Goal: Use online tool/utility: Utilize a website feature to perform a specific function

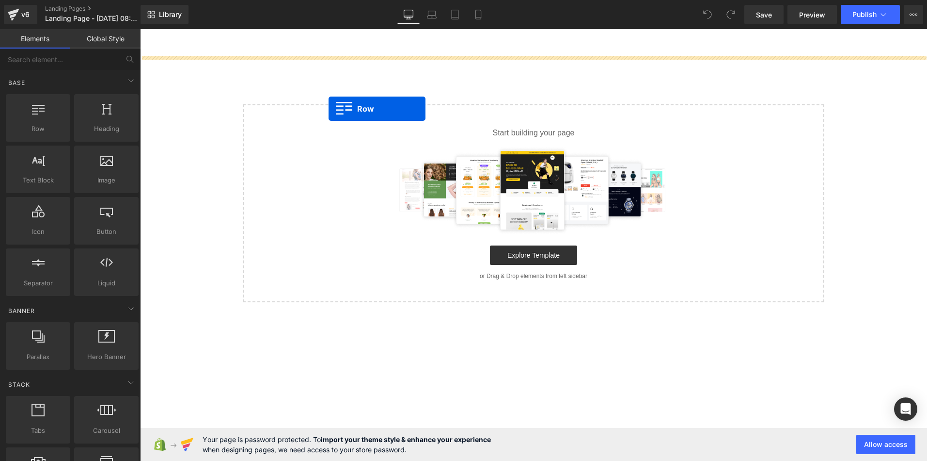
drag, startPoint x: 221, startPoint y: 153, endPoint x: 393, endPoint y: 109, distance: 177.7
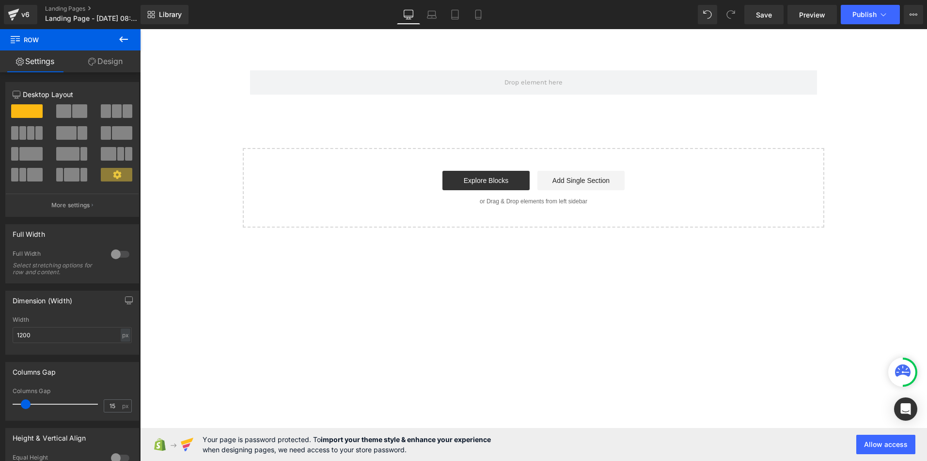
click at [123, 45] on button at bounding box center [124, 39] width 34 height 21
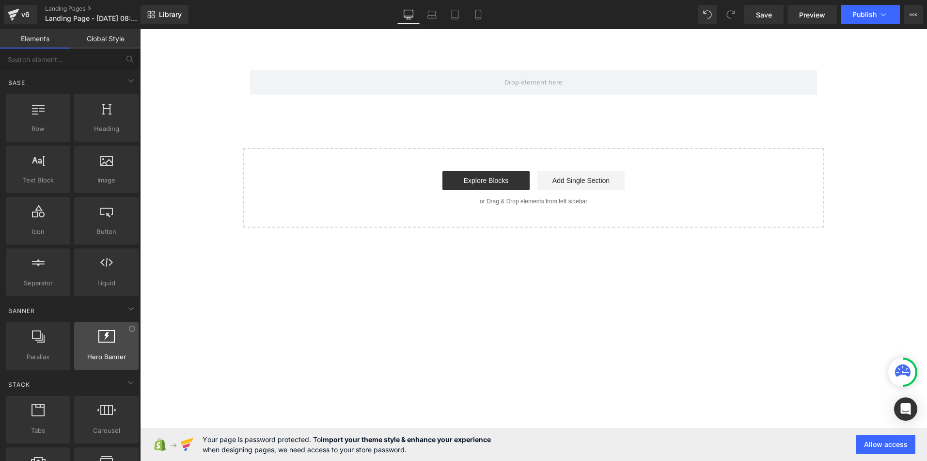
scroll to position [291, 0]
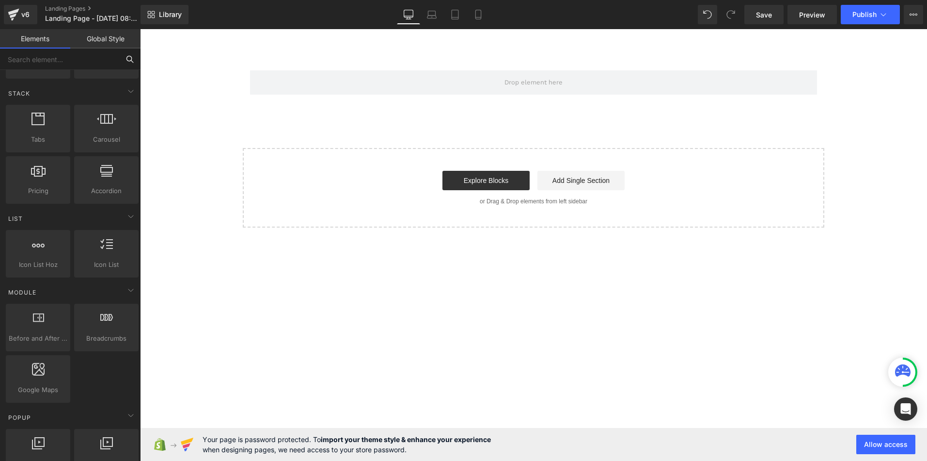
click at [43, 60] on input "text" at bounding box center [59, 58] width 119 height 21
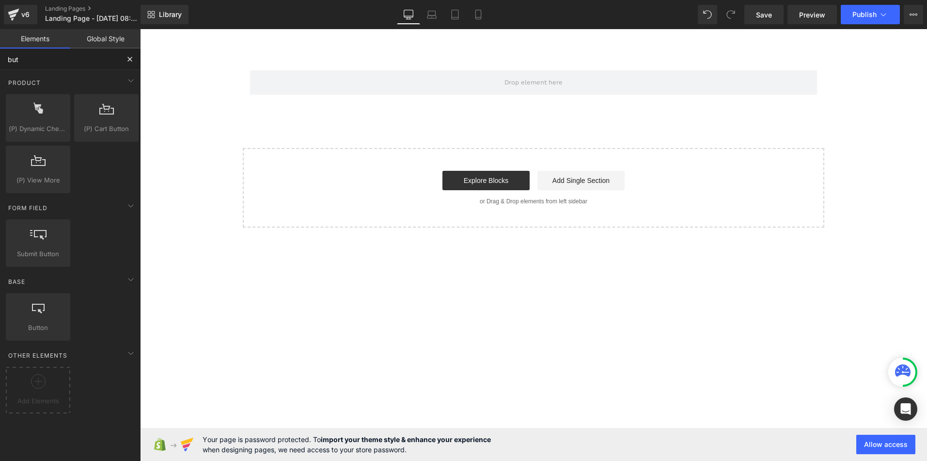
scroll to position [0, 0]
type input "butt"
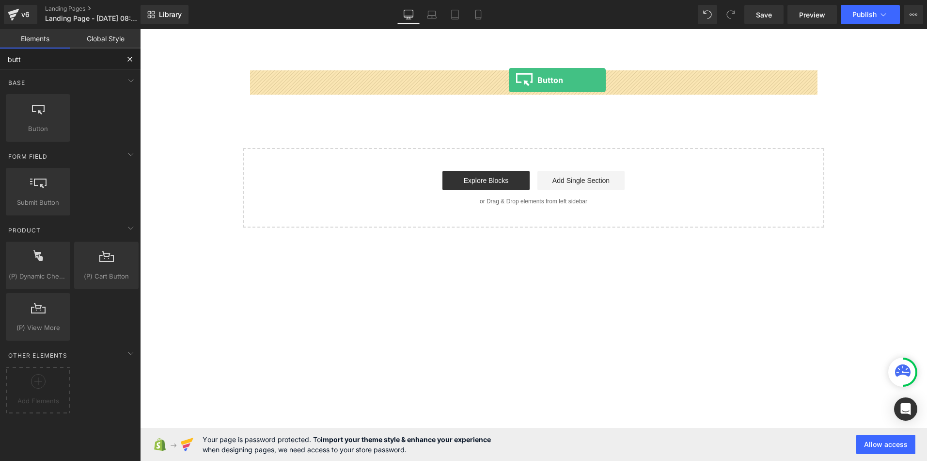
drag, startPoint x: 181, startPoint y: 149, endPoint x: 509, endPoint y: 80, distance: 335.4
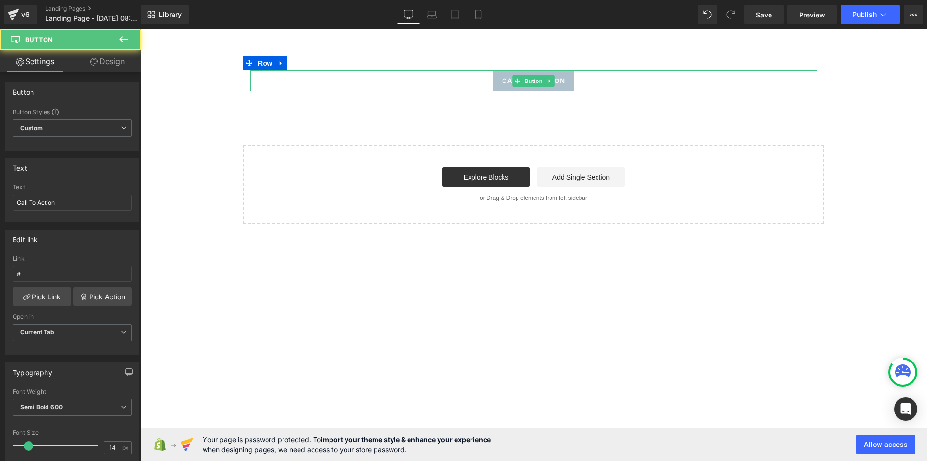
click at [496, 82] on link "Call To Action" at bounding box center [533, 80] width 81 height 21
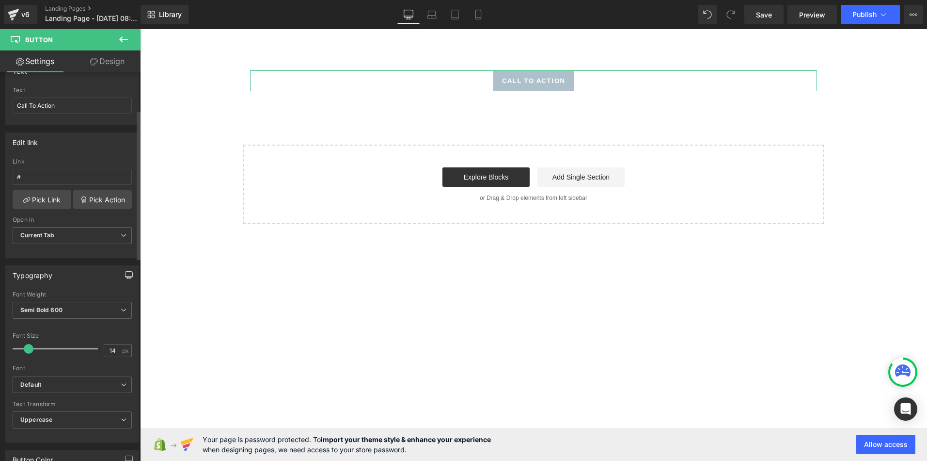
scroll to position [533, 0]
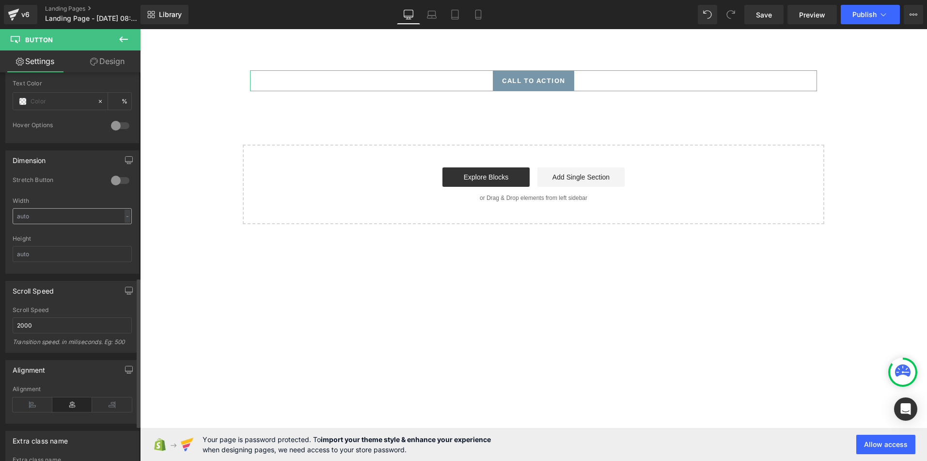
click at [112, 216] on input "text" at bounding box center [72, 216] width 119 height 16
click at [125, 219] on div "-" at bounding box center [128, 215] width 6 height 13
click at [123, 230] on li "%" at bounding box center [125, 231] width 12 height 14
click at [59, 220] on input "text" at bounding box center [72, 216] width 119 height 16
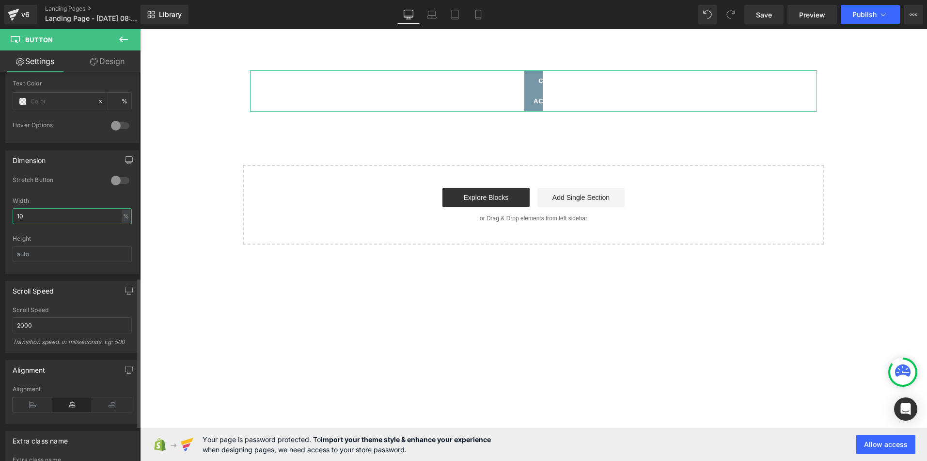
type input "100"
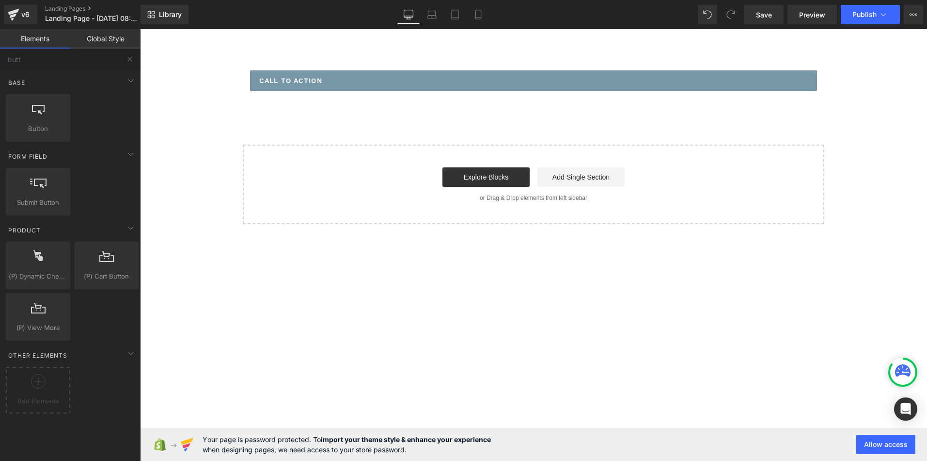
click at [356, 170] on div "Explore Blocks Add Single Section" at bounding box center [533, 176] width 551 height 19
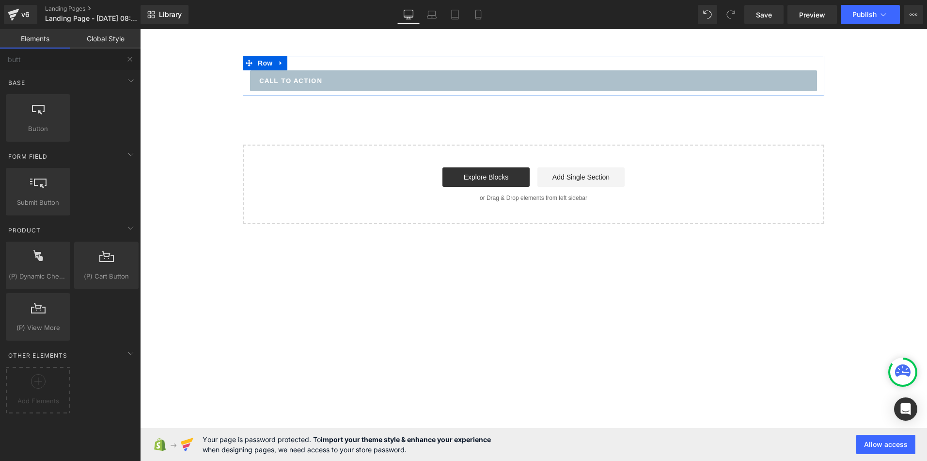
click at [340, 78] on link "Call To Action" at bounding box center [533, 80] width 567 height 21
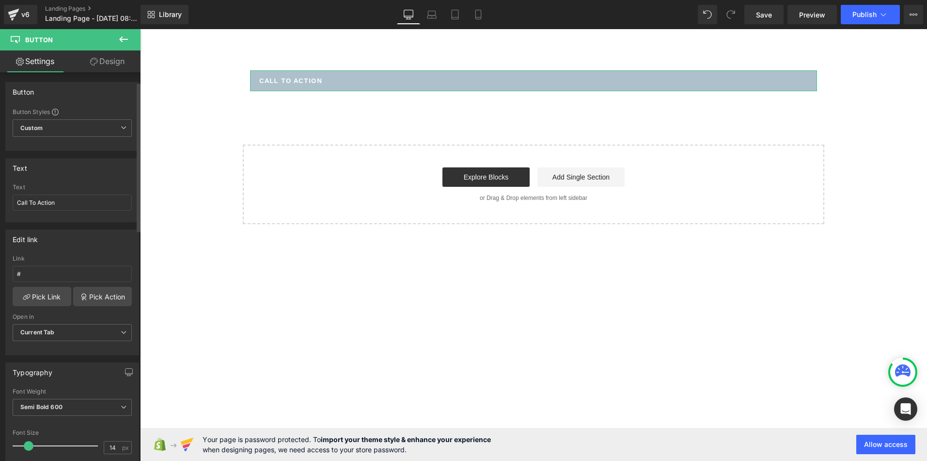
scroll to position [339, 0]
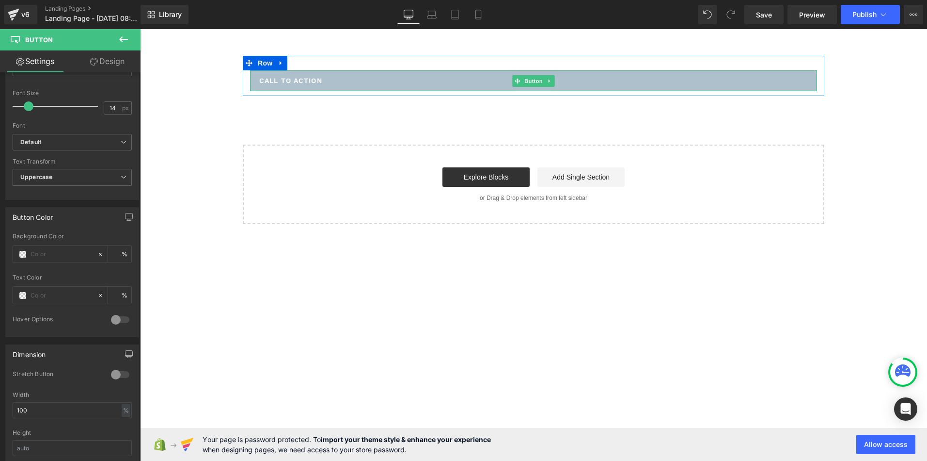
click at [299, 80] on span "Call To Action" at bounding box center [290, 81] width 63 height 10
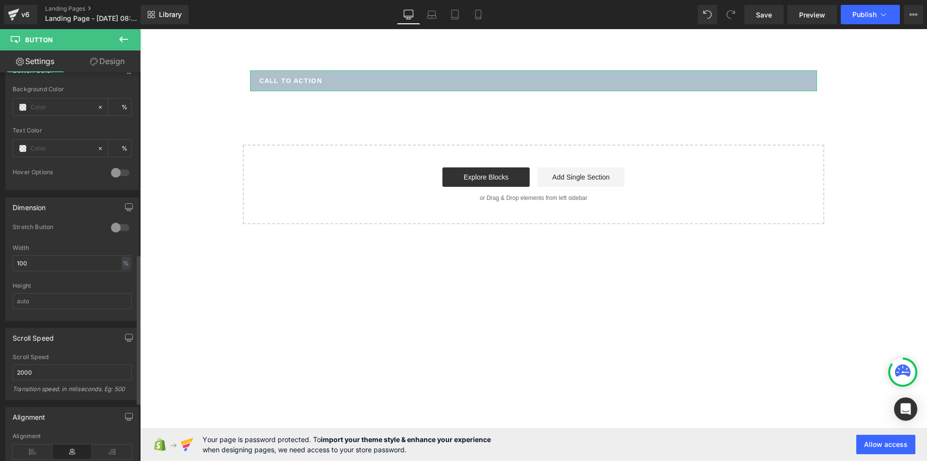
scroll to position [533, 0]
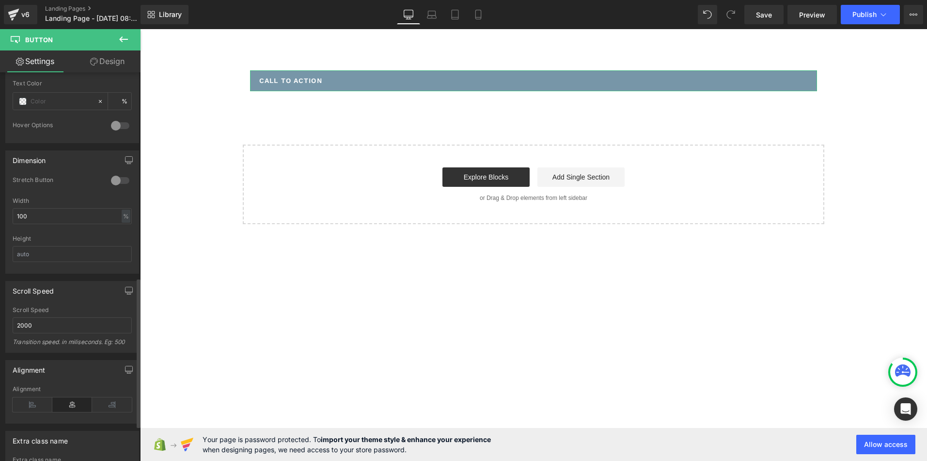
click at [123, 180] on div at bounding box center [120, 181] width 23 height 16
click at [110, 180] on div at bounding box center [120, 181] width 23 height 16
click at [110, 216] on input "100" at bounding box center [72, 216] width 119 height 16
